Goal: Task Accomplishment & Management: Manage account settings

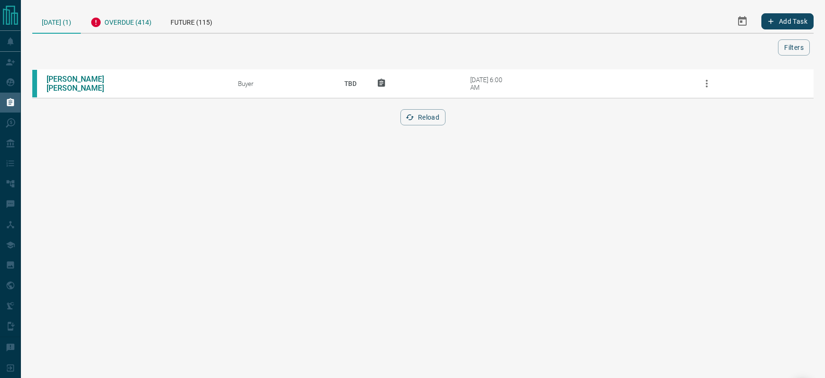
click at [120, 23] on div "Overdue (414)" at bounding box center [121, 21] width 80 height 23
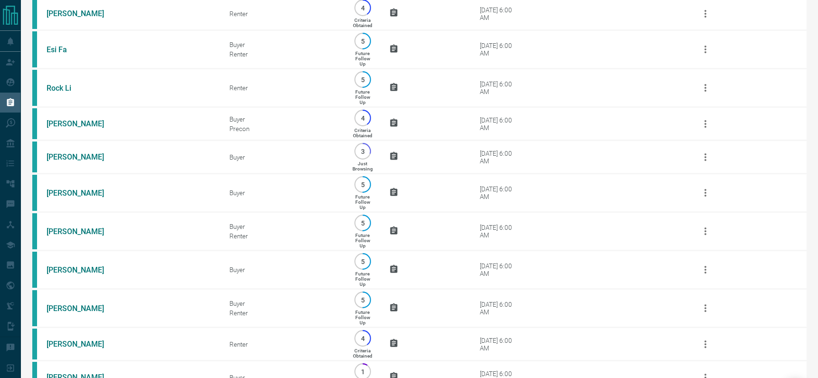
scroll to position [14136, 0]
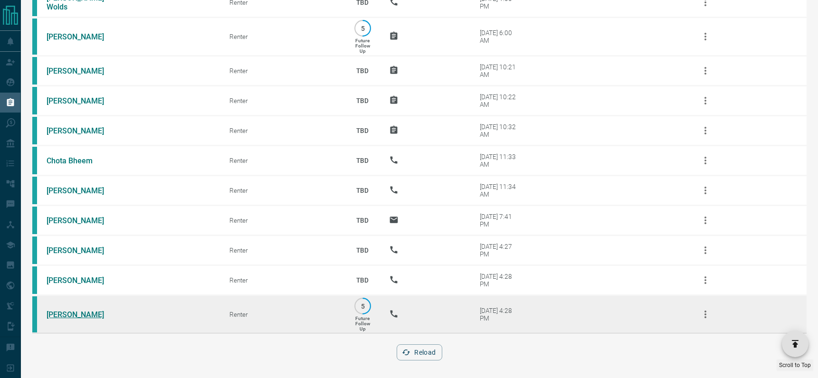
click at [64, 310] on link "[PERSON_NAME]" at bounding box center [82, 314] width 71 height 9
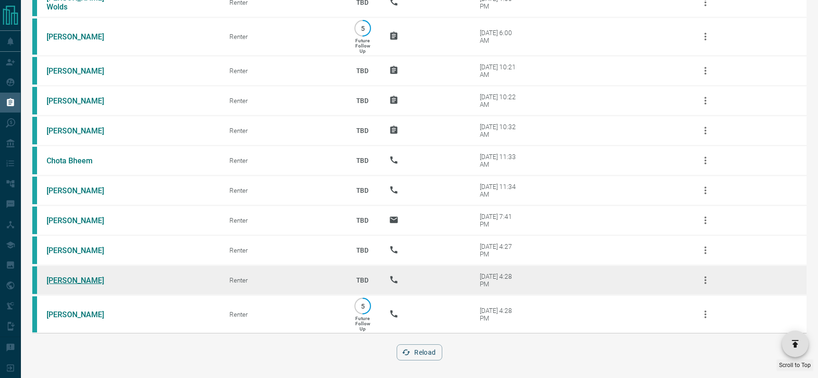
click at [64, 276] on link "[PERSON_NAME]" at bounding box center [82, 280] width 71 height 9
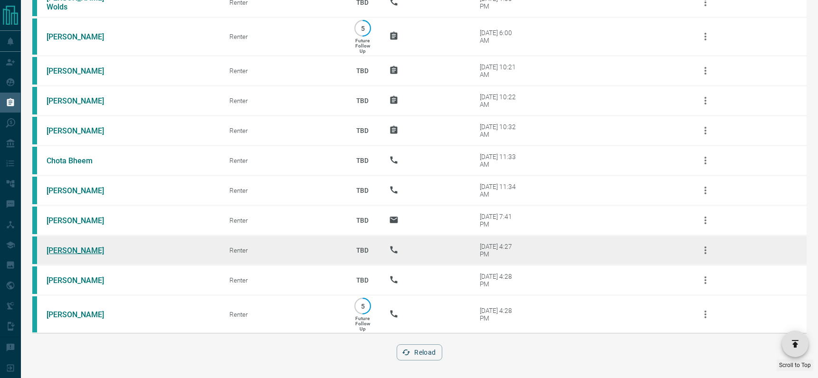
click at [66, 249] on link "[PERSON_NAME]" at bounding box center [82, 250] width 71 height 9
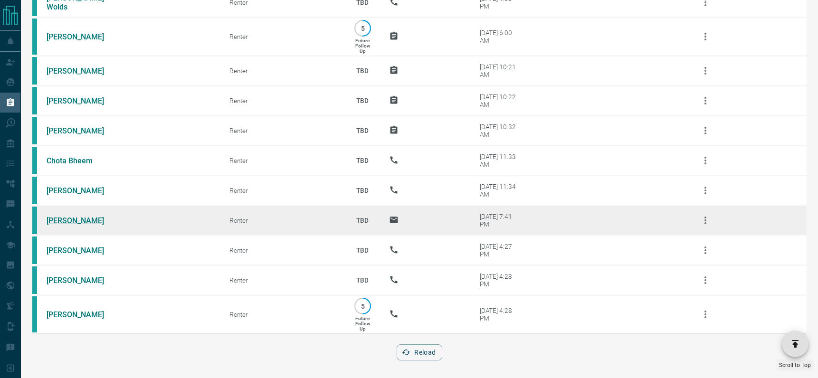
click at [60, 219] on link "[PERSON_NAME]" at bounding box center [82, 220] width 71 height 9
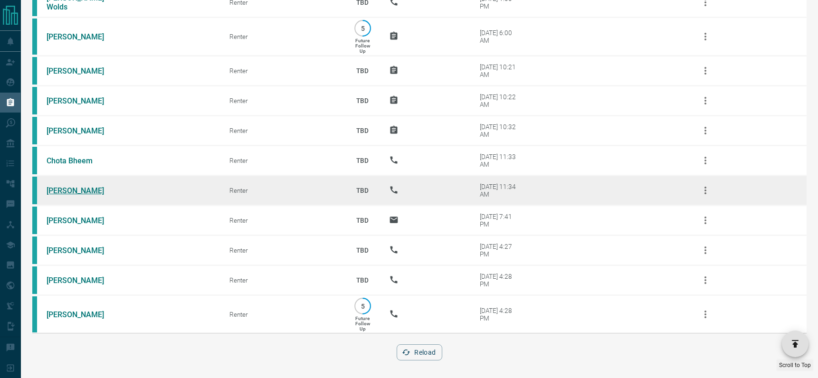
click at [77, 191] on link "[PERSON_NAME]" at bounding box center [82, 190] width 71 height 9
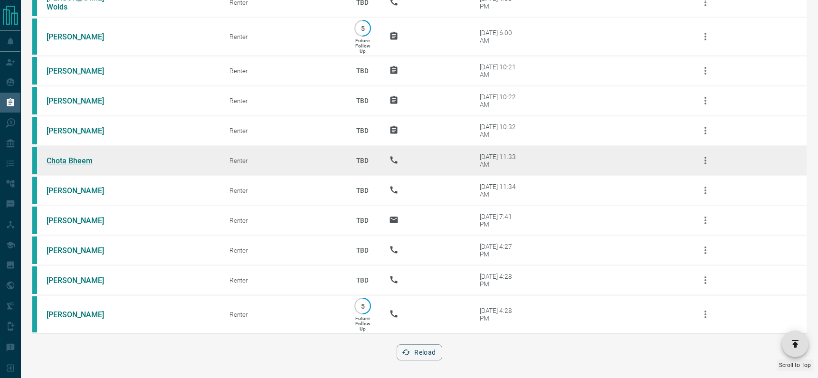
click at [71, 157] on link "Chota Bheem" at bounding box center [82, 160] width 71 height 9
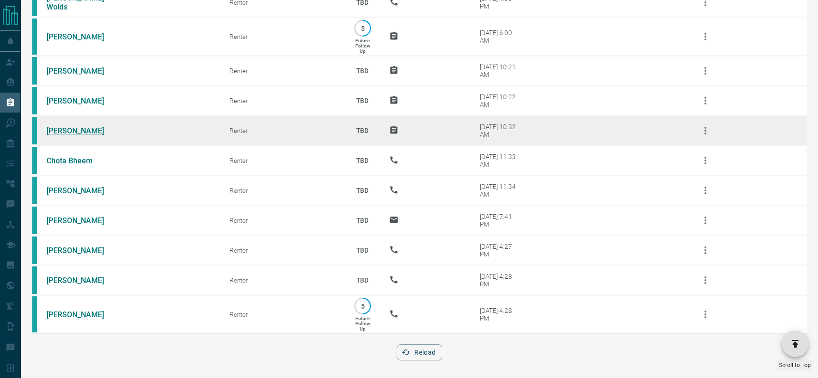
click at [77, 128] on link "[PERSON_NAME]" at bounding box center [82, 130] width 71 height 9
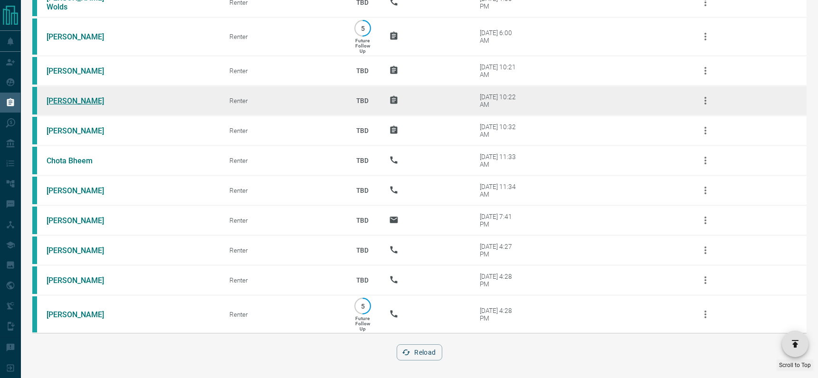
click at [57, 96] on link "[PERSON_NAME]" at bounding box center [82, 100] width 71 height 9
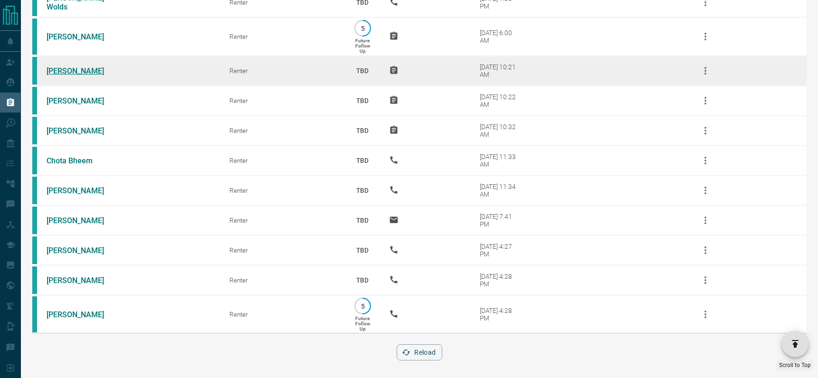
click at [57, 70] on link "[PERSON_NAME]" at bounding box center [82, 71] width 71 height 9
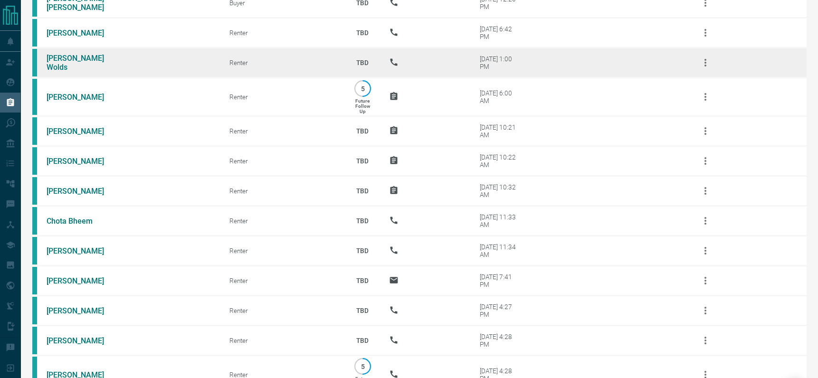
scroll to position [14070, 0]
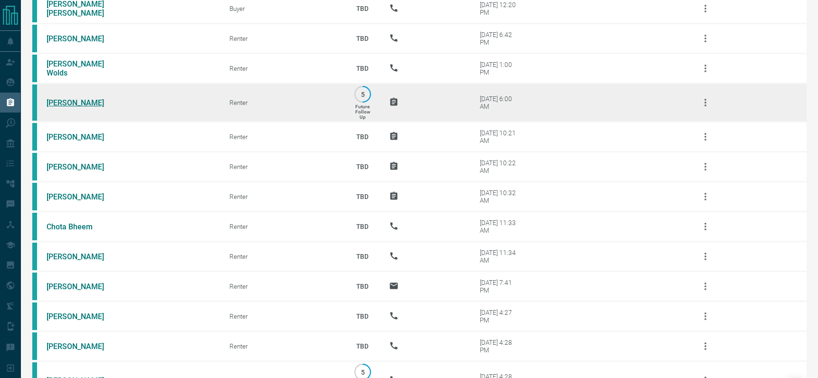
click at [66, 101] on link "[PERSON_NAME]" at bounding box center [82, 102] width 71 height 9
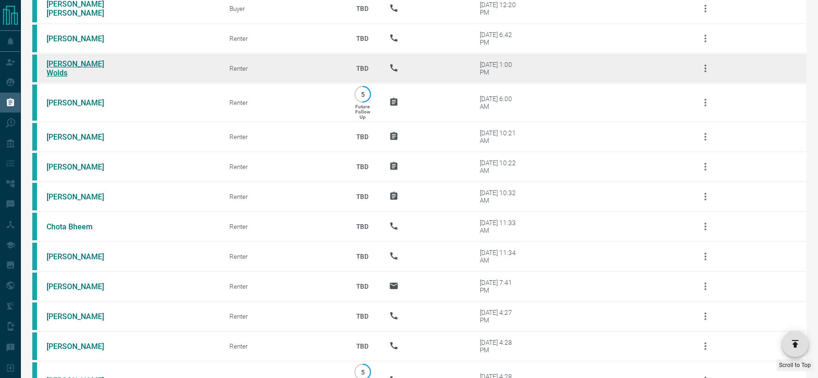
click at [82, 65] on link "[PERSON_NAME] Wolds" at bounding box center [82, 68] width 71 height 18
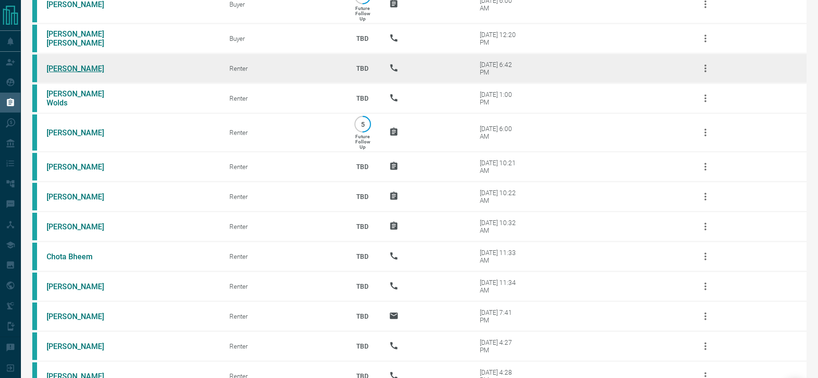
scroll to position [14038, 0]
click at [70, 68] on link "[PERSON_NAME]" at bounding box center [82, 70] width 71 height 9
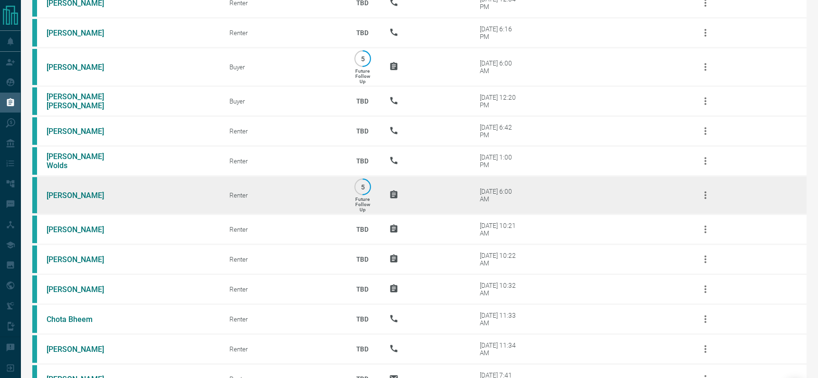
scroll to position [13976, 0]
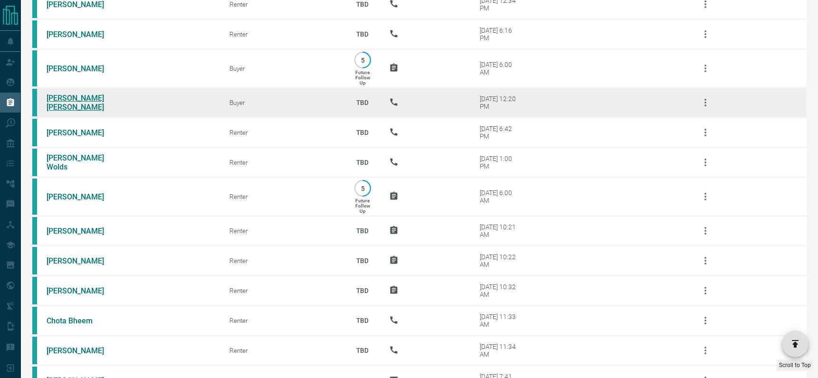
click at [57, 99] on link "[PERSON_NAME] [PERSON_NAME]" at bounding box center [82, 103] width 71 height 18
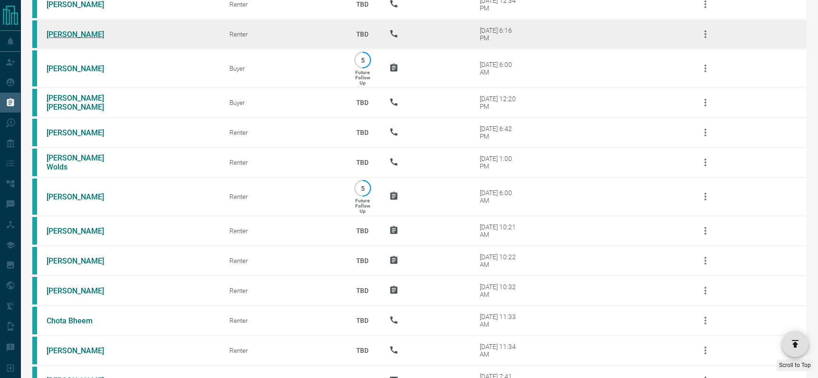
click at [60, 33] on link "[PERSON_NAME]" at bounding box center [82, 34] width 71 height 9
